Goal: Check status: Check status

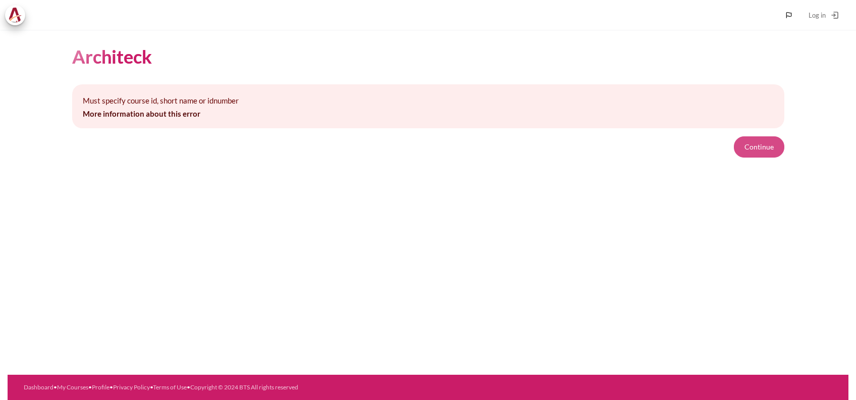
click at [738, 145] on button "Continue" at bounding box center [759, 146] width 50 height 21
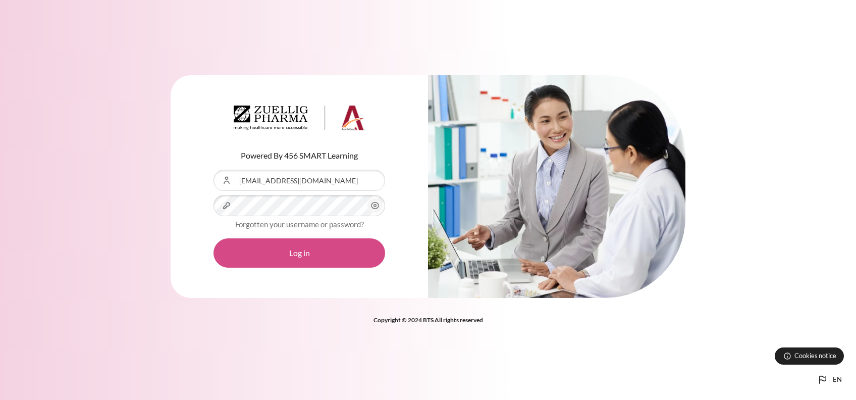
click at [311, 252] on button "Log in" at bounding box center [300, 252] width 172 height 29
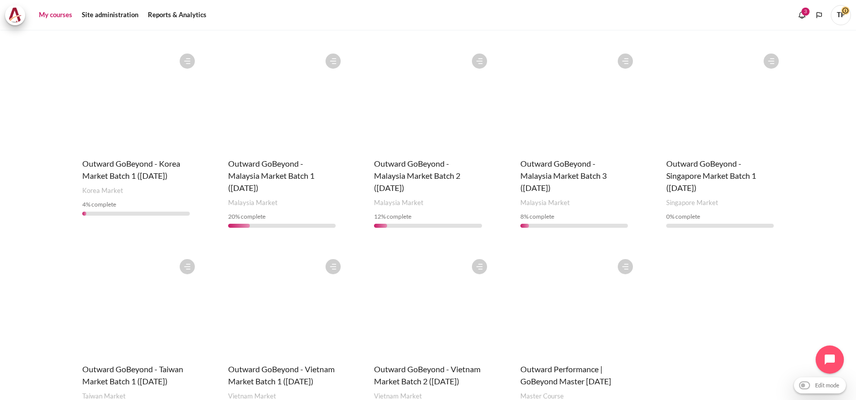
scroll to position [336, 0]
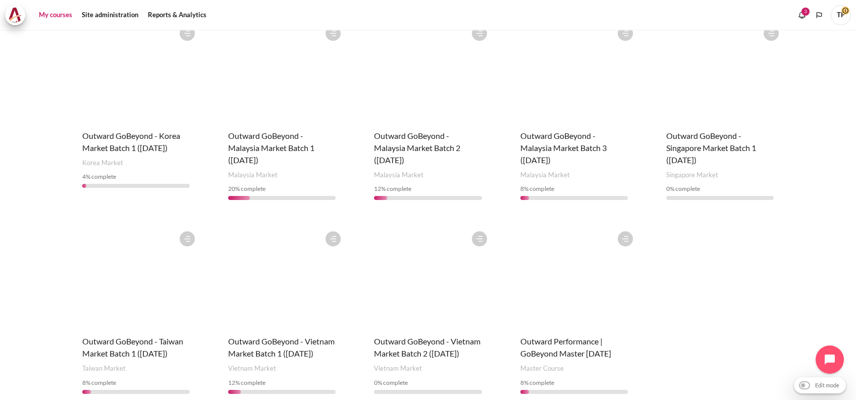
click at [401, 291] on figure "Content" at bounding box center [428, 276] width 128 height 101
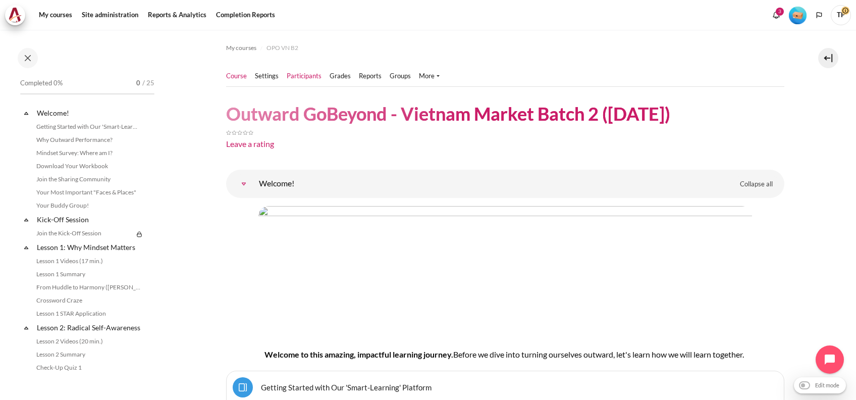
click at [317, 74] on link "Participants" at bounding box center [304, 76] width 35 height 10
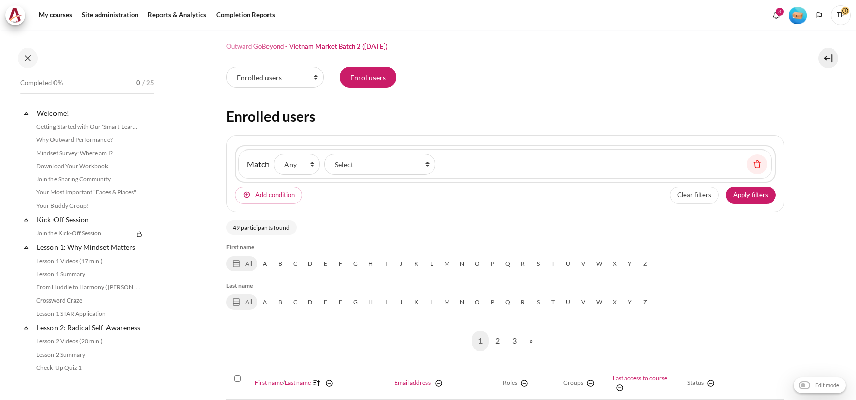
scroll to position [134, 0]
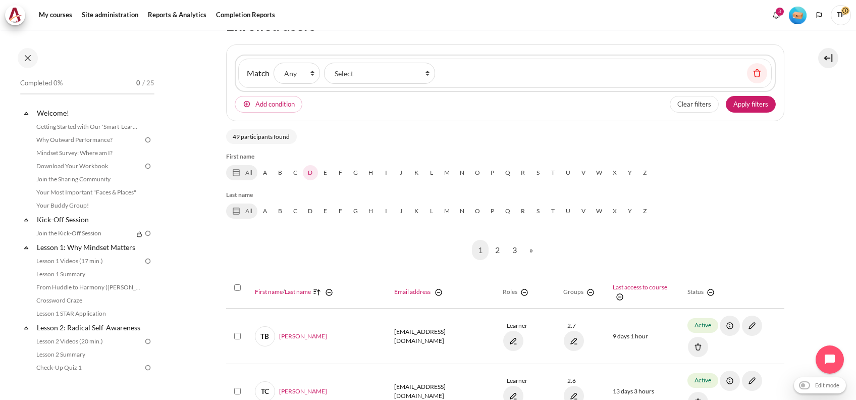
click at [314, 174] on link "D" at bounding box center [310, 172] width 15 height 15
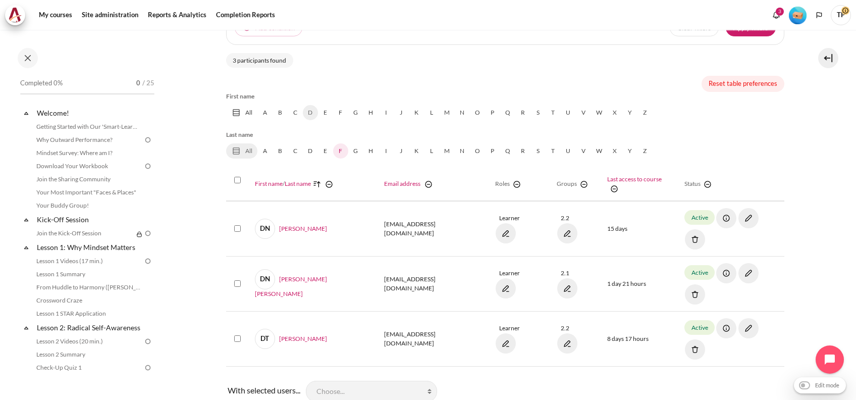
scroll to position [211, 0]
click at [316, 148] on link "D" at bounding box center [310, 150] width 15 height 15
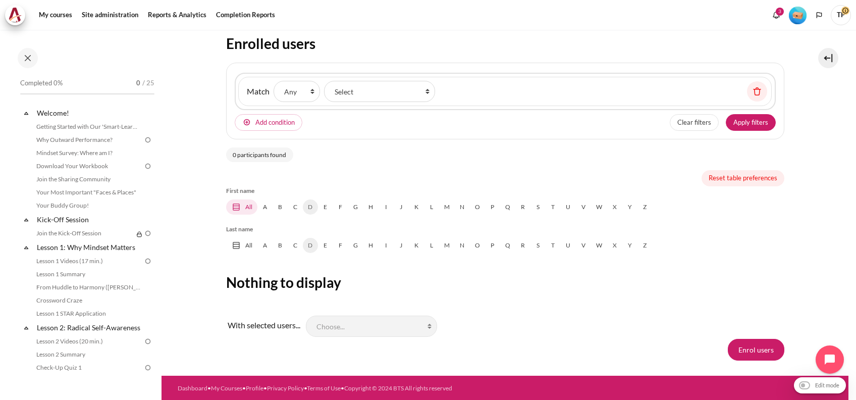
click at [245, 202] on link "All" at bounding box center [241, 206] width 31 height 15
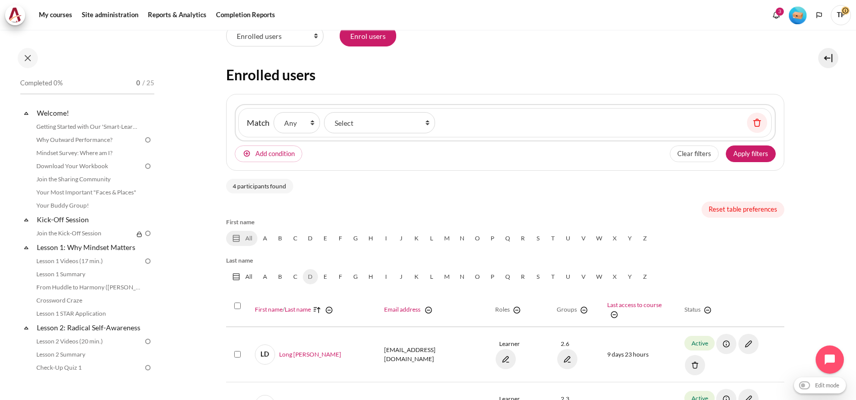
scroll to position [0, 0]
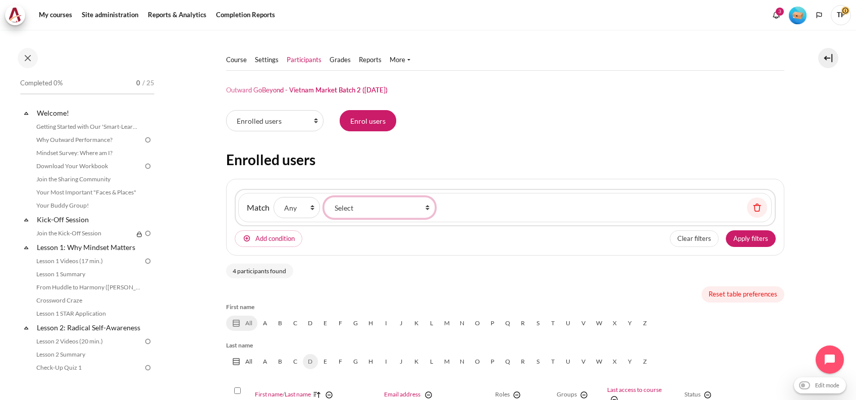
click at [407, 211] on select "Select Keyword Status Roles Enrolment methods Groups Inactive for more than" at bounding box center [379, 207] width 111 height 21
click at [505, 214] on div "Match None Any All Filter type Select Keyword Status Roles Enrolment methods Gr…" at bounding box center [505, 207] width 534 height 29
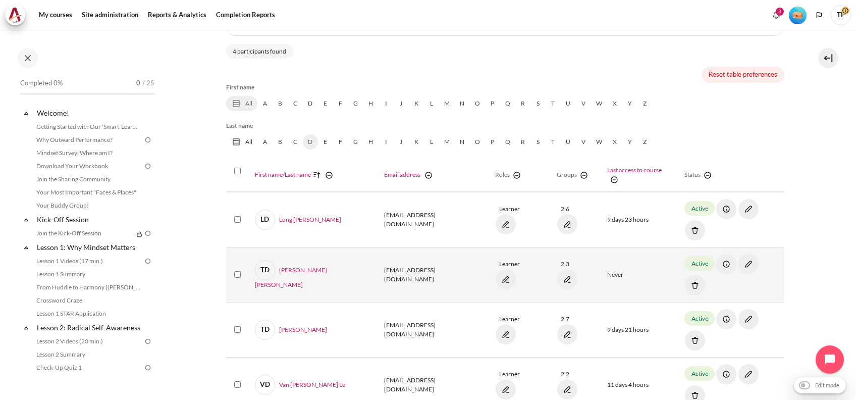
scroll to position [245, 0]
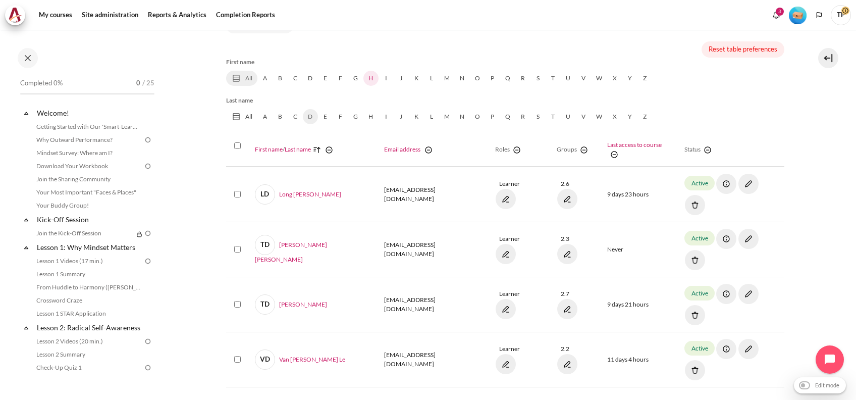
click at [370, 78] on link "H" at bounding box center [370, 78] width 15 height 15
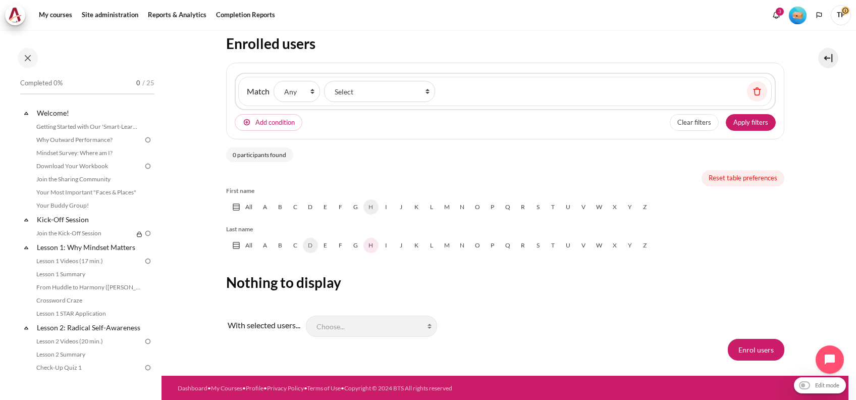
click at [374, 246] on link "H" at bounding box center [370, 245] width 15 height 15
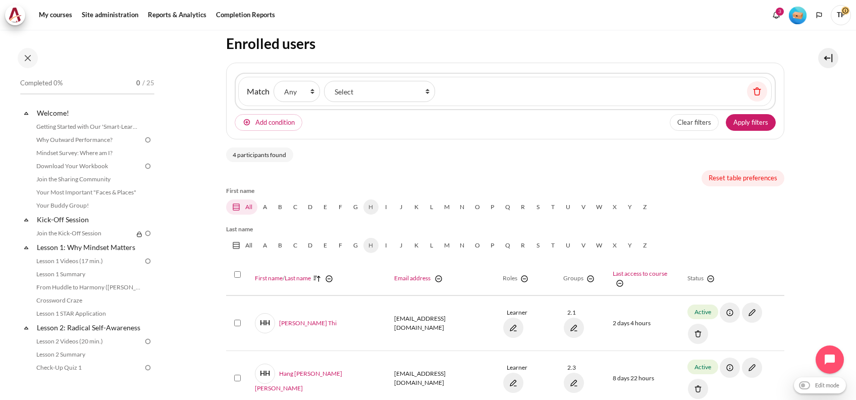
click at [237, 204] on icon "Content" at bounding box center [236, 207] width 6 height 6
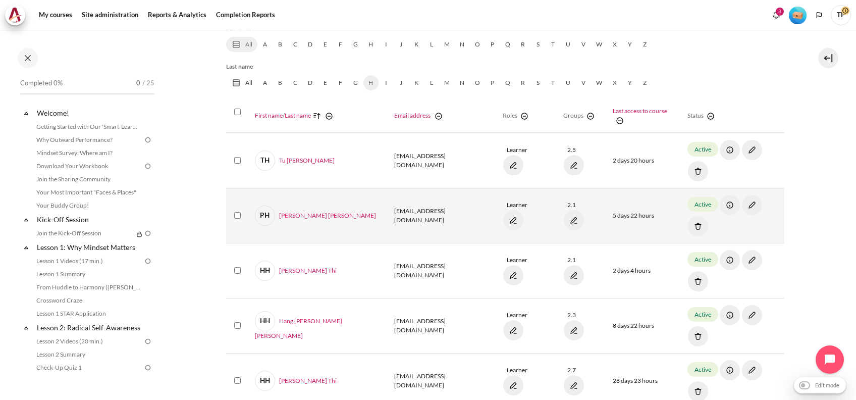
scroll to position [318, 0]
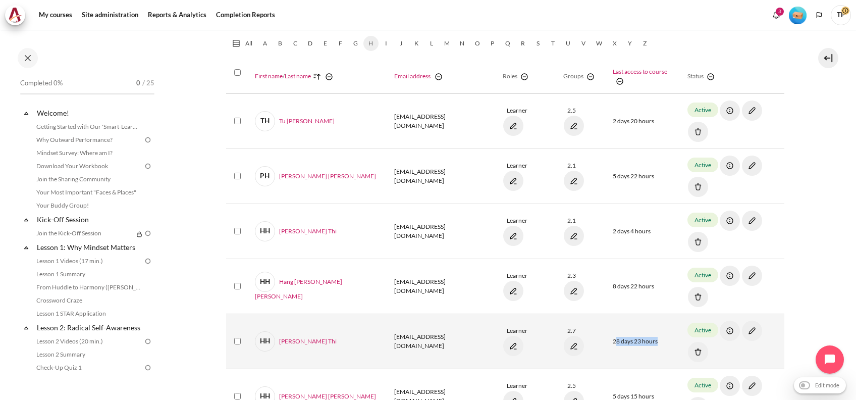
drag, startPoint x: 631, startPoint y: 244, endPoint x: 583, endPoint y: 245, distance: 48.5
click at [607, 313] on td "28 days 23 hours" at bounding box center [644, 340] width 75 height 55
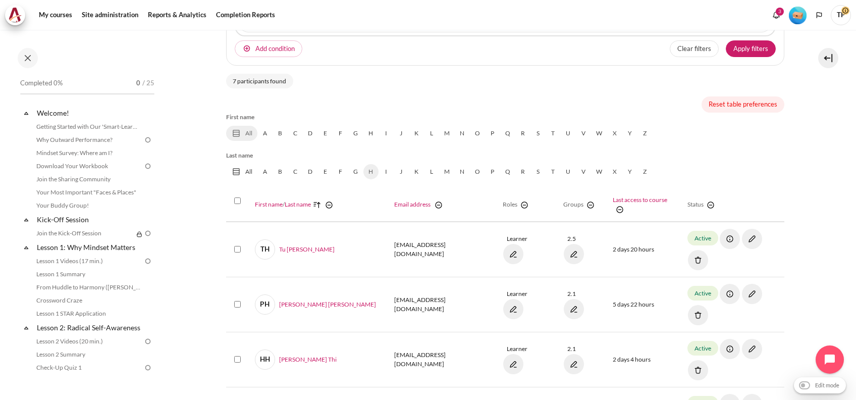
scroll to position [0, 0]
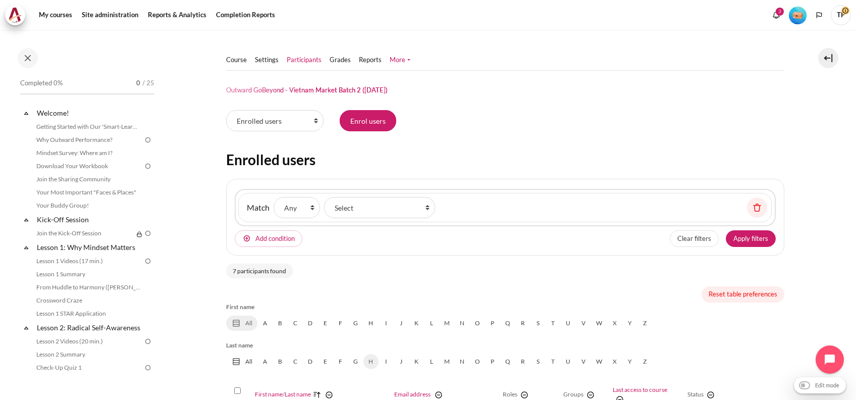
click at [402, 58] on link "More" at bounding box center [400, 60] width 21 height 10
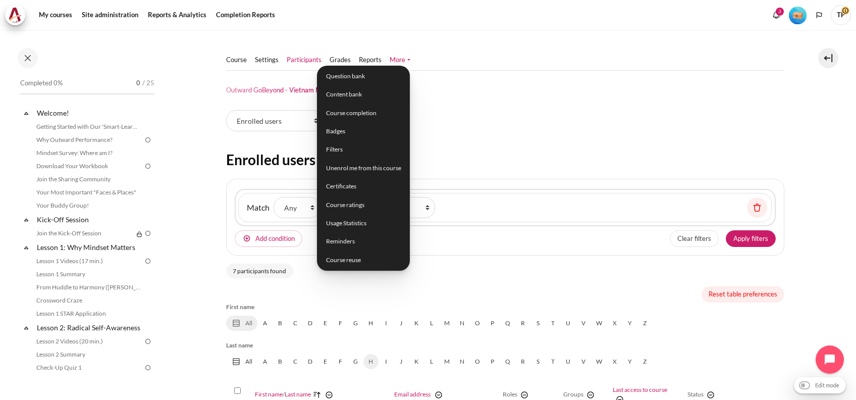
click at [371, 51] on ul "Course Settings Participants" at bounding box center [322, 60] width 192 height 20
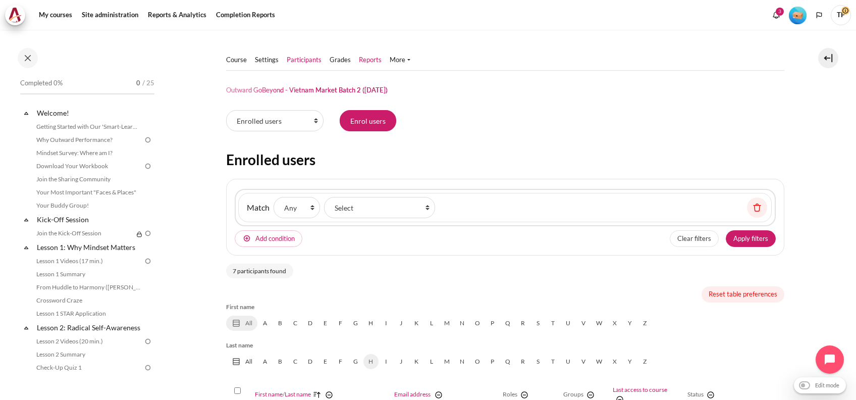
click at [378, 56] on link "Reports" at bounding box center [370, 60] width 23 height 10
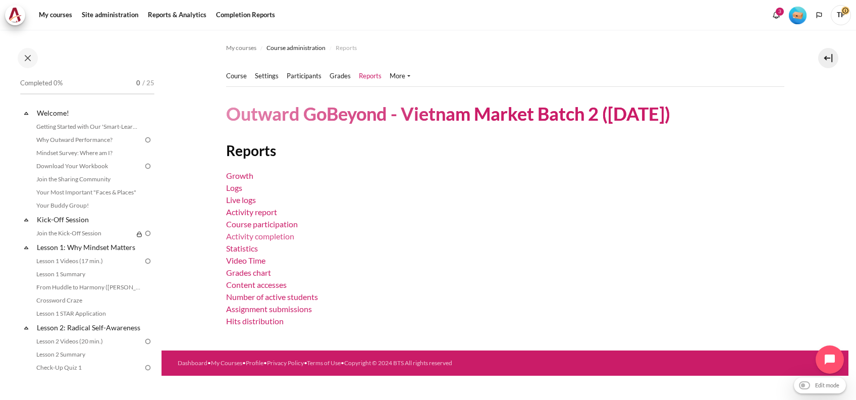
click at [268, 237] on link "Activity completion" at bounding box center [260, 236] width 68 height 10
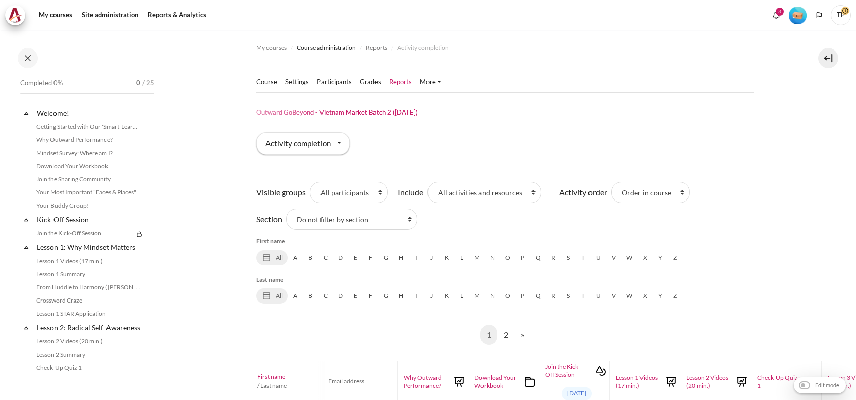
scroll to position [134, 0]
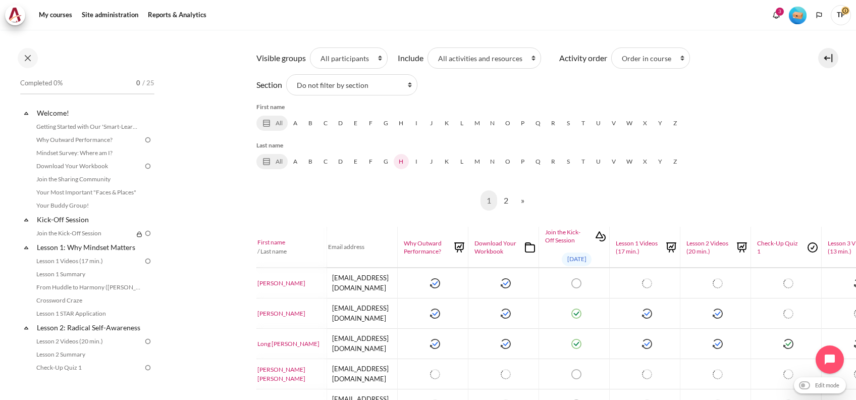
click at [402, 162] on link "H" at bounding box center [401, 161] width 15 height 15
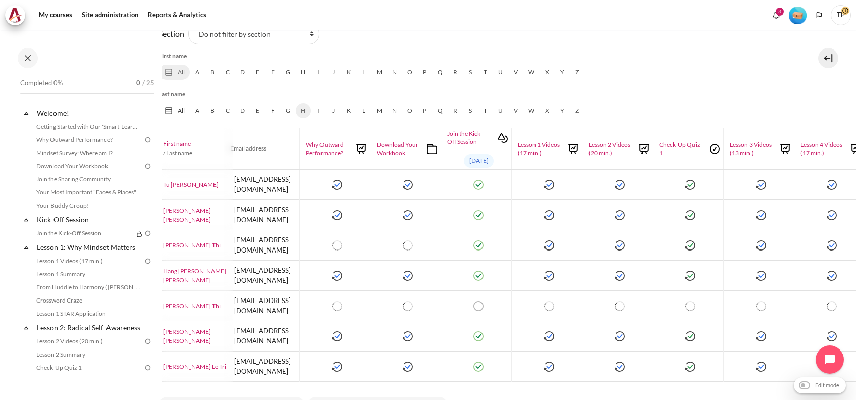
scroll to position [185, 0]
